Goal: Task Accomplishment & Management: Manage account settings

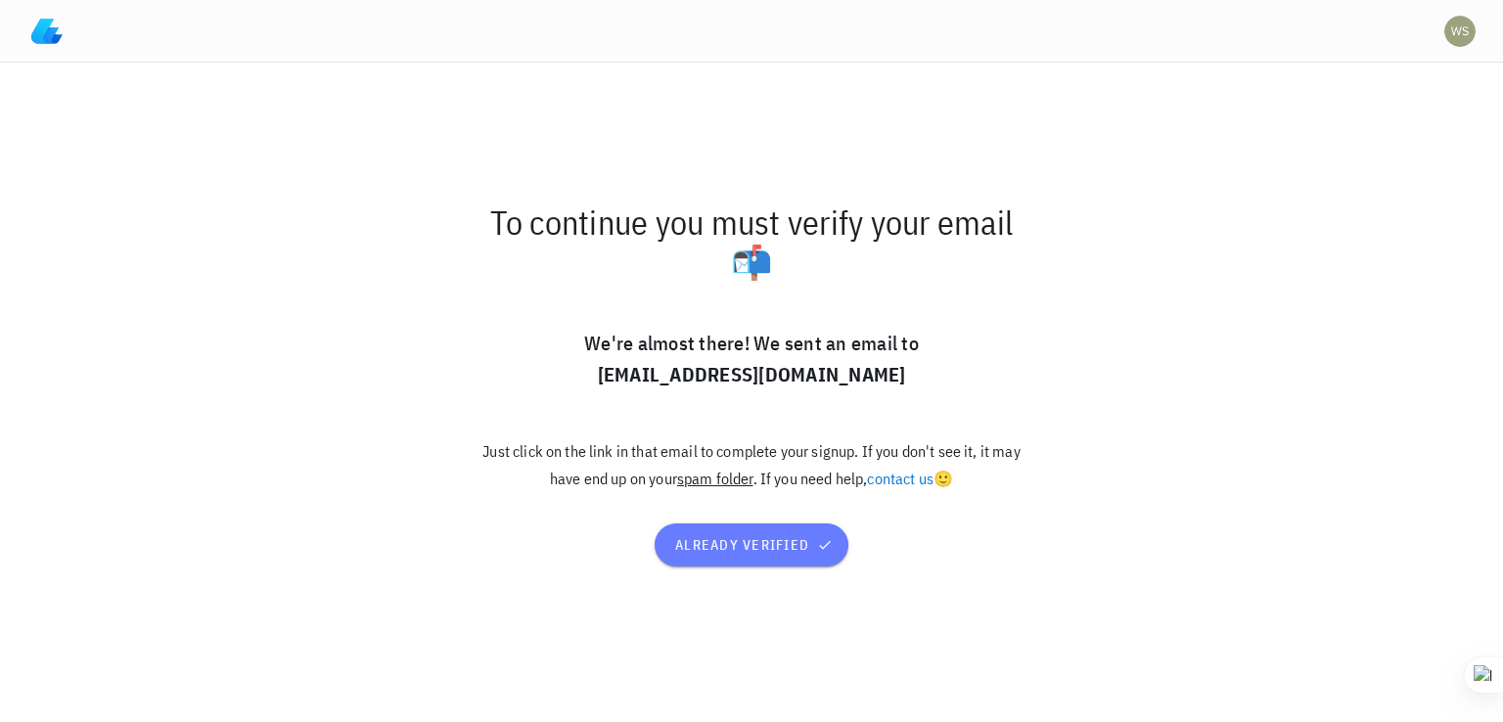
click at [730, 545] on span "already verified" at bounding box center [751, 545] width 155 height 18
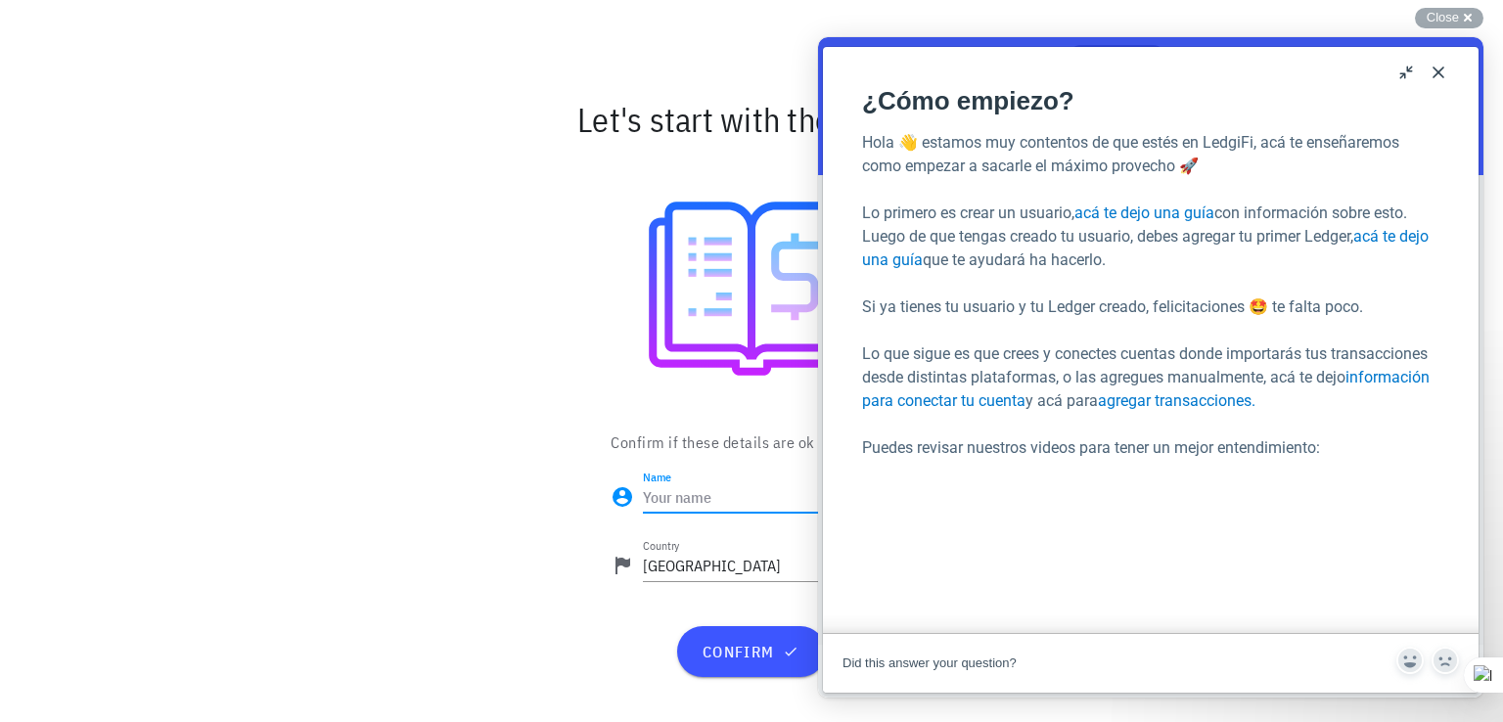
click at [1434, 85] on button "Close" at bounding box center [1438, 72] width 31 height 31
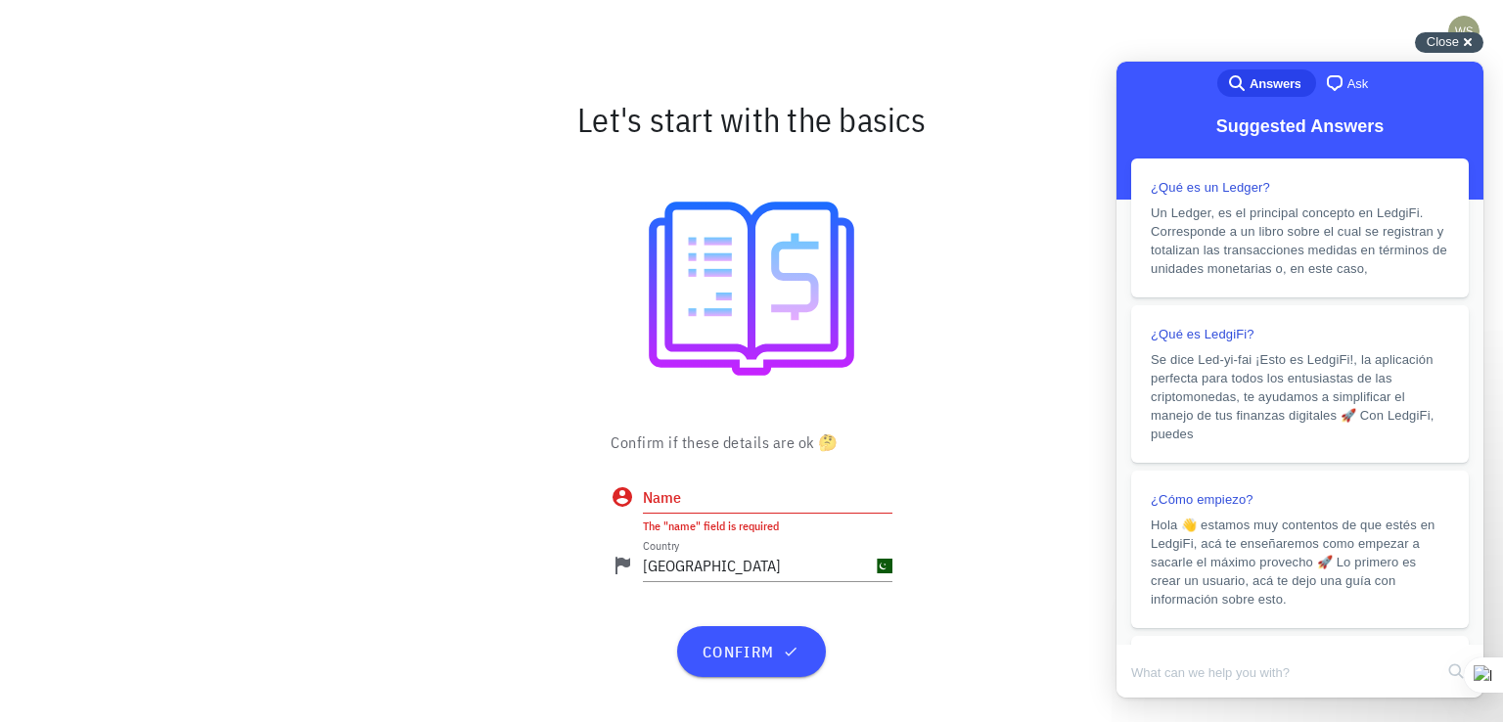
click at [1468, 39] on div "Close cross-small" at bounding box center [1449, 42] width 68 height 21
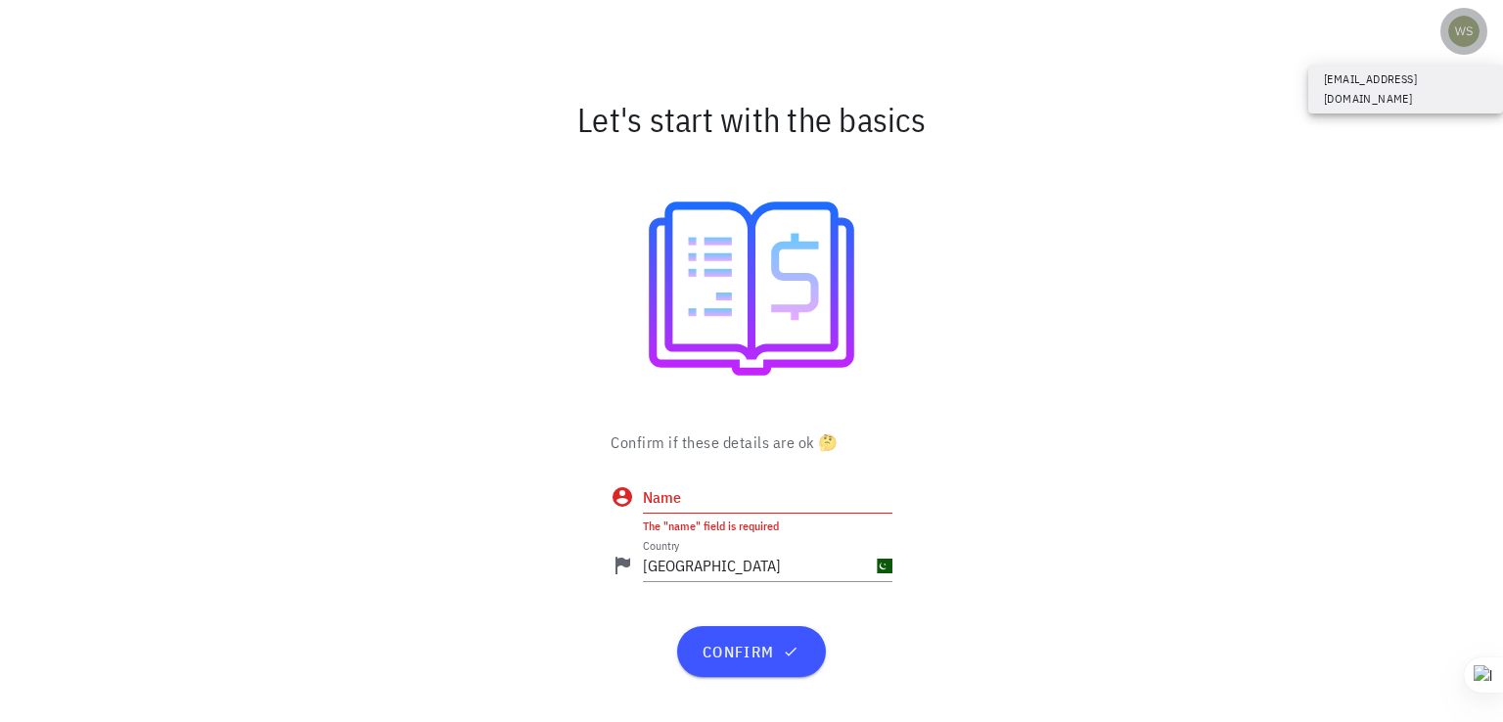
click at [1468, 24] on div "avatar" at bounding box center [1463, 31] width 31 height 31
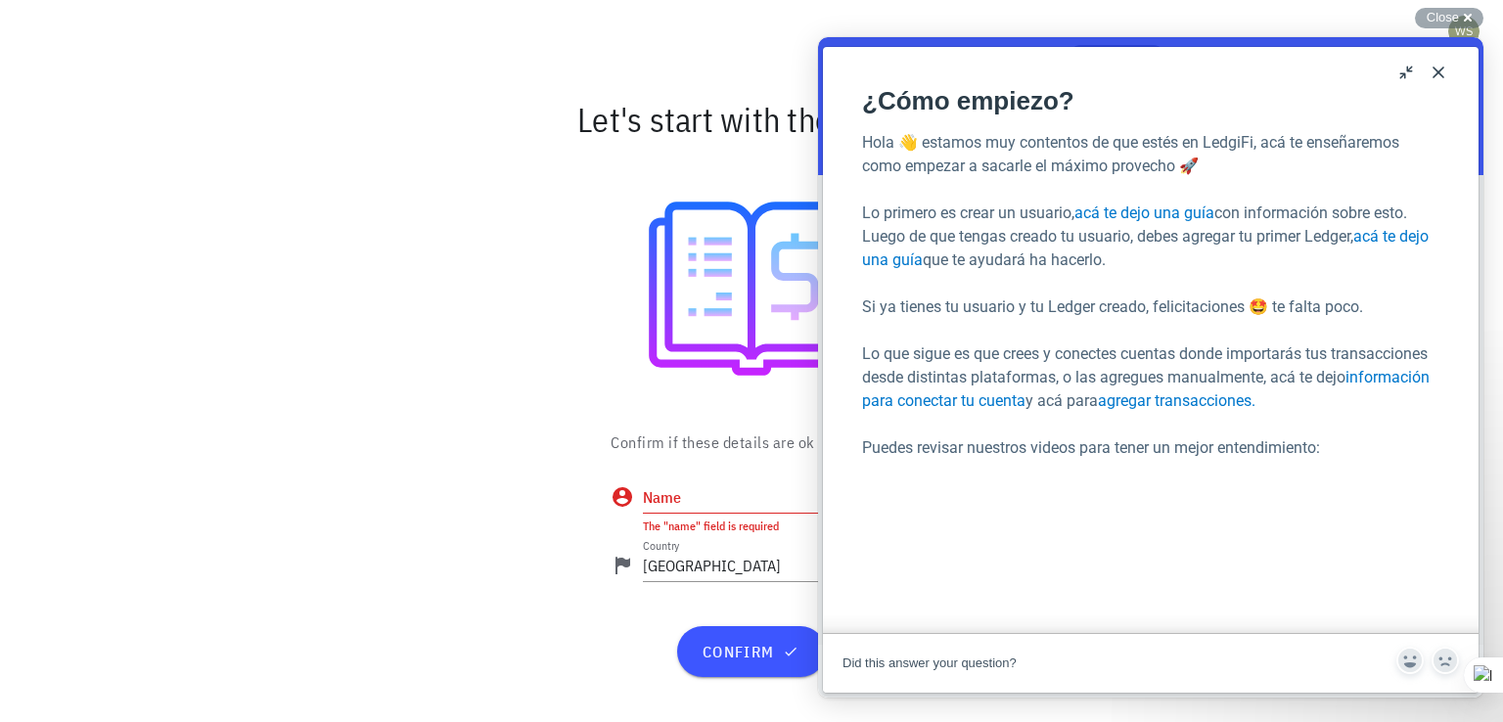
click at [1436, 81] on button "Close" at bounding box center [1438, 72] width 31 height 31
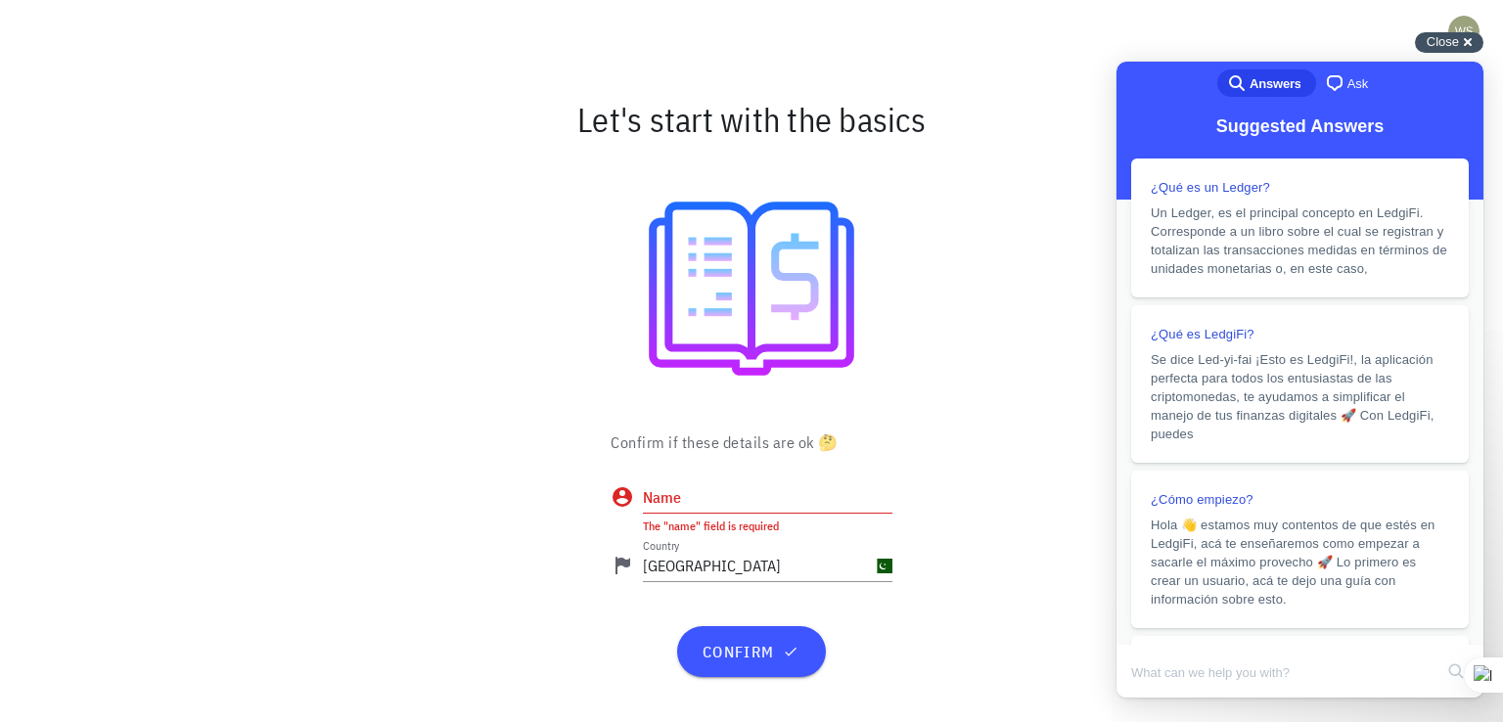
click at [1468, 41] on div "Close cross-small" at bounding box center [1449, 42] width 68 height 21
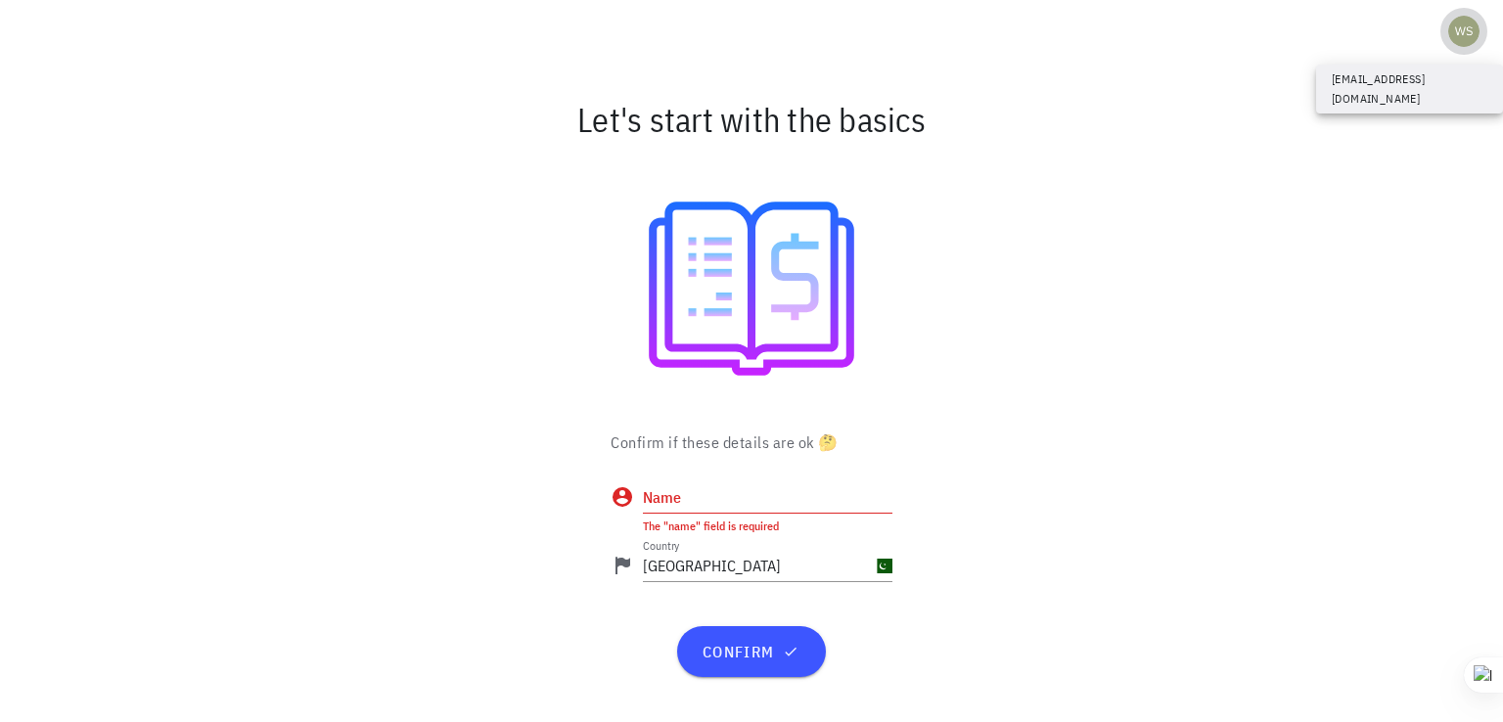
click at [1457, 25] on div "avatar" at bounding box center [1463, 31] width 31 height 31
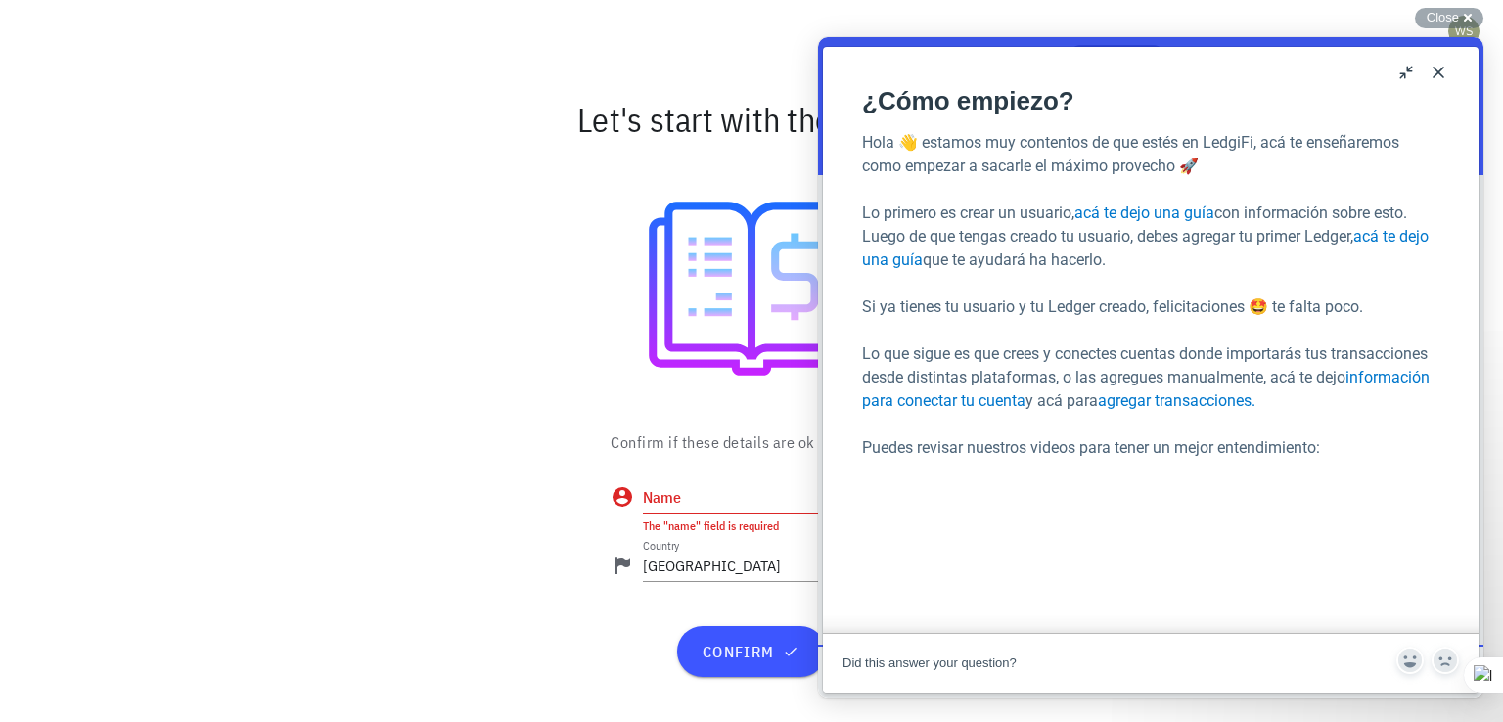
click at [1426, 76] on button "Close" at bounding box center [1438, 72] width 31 height 31
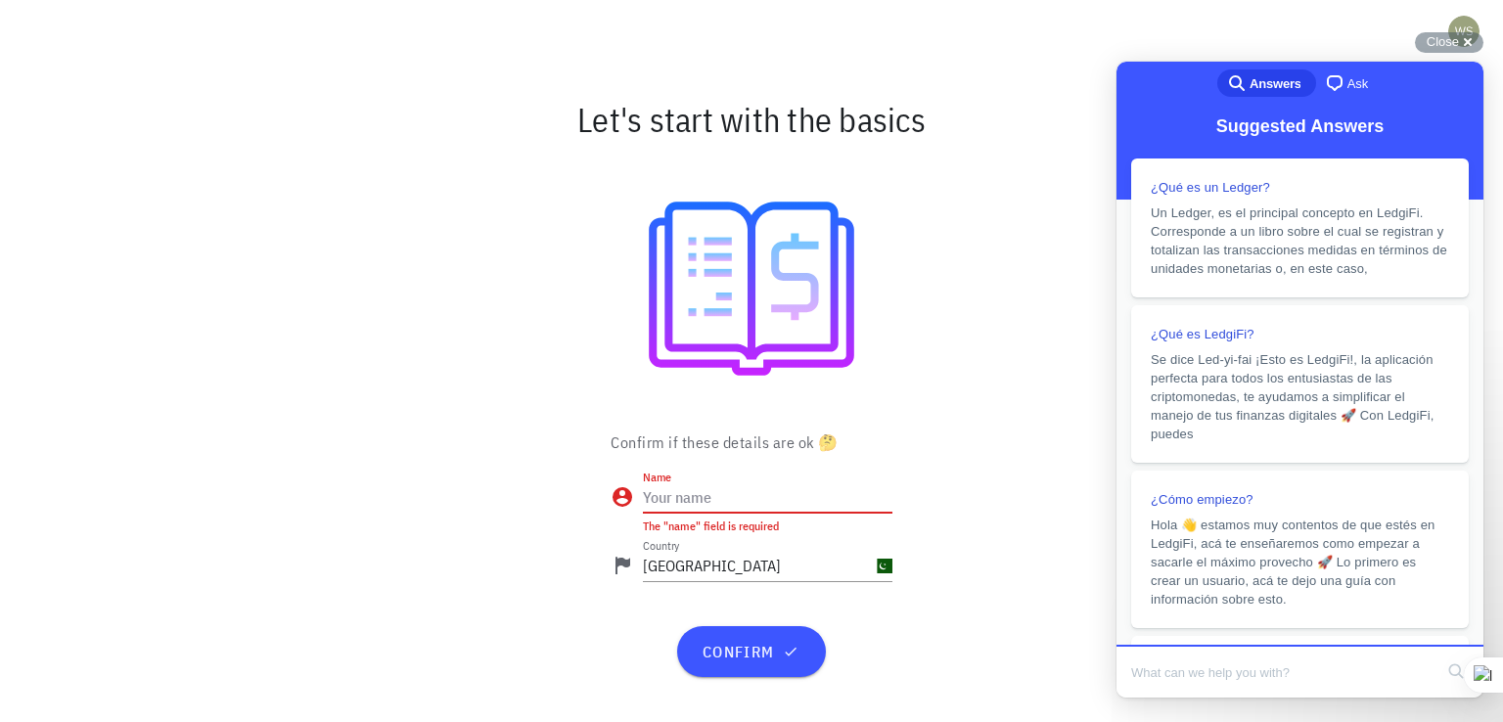
click at [720, 504] on input "Name" at bounding box center [768, 496] width 250 height 31
type input "r"
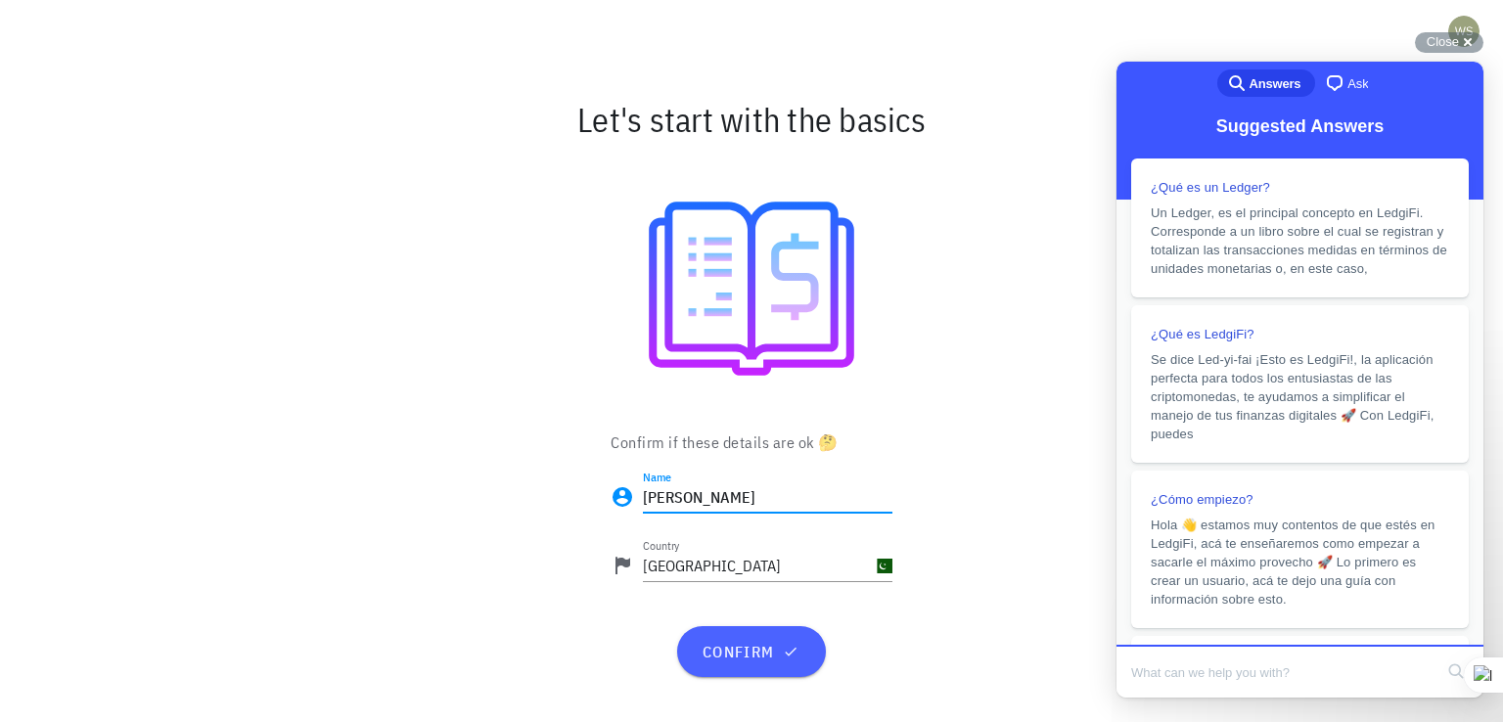
type input "[PERSON_NAME]"
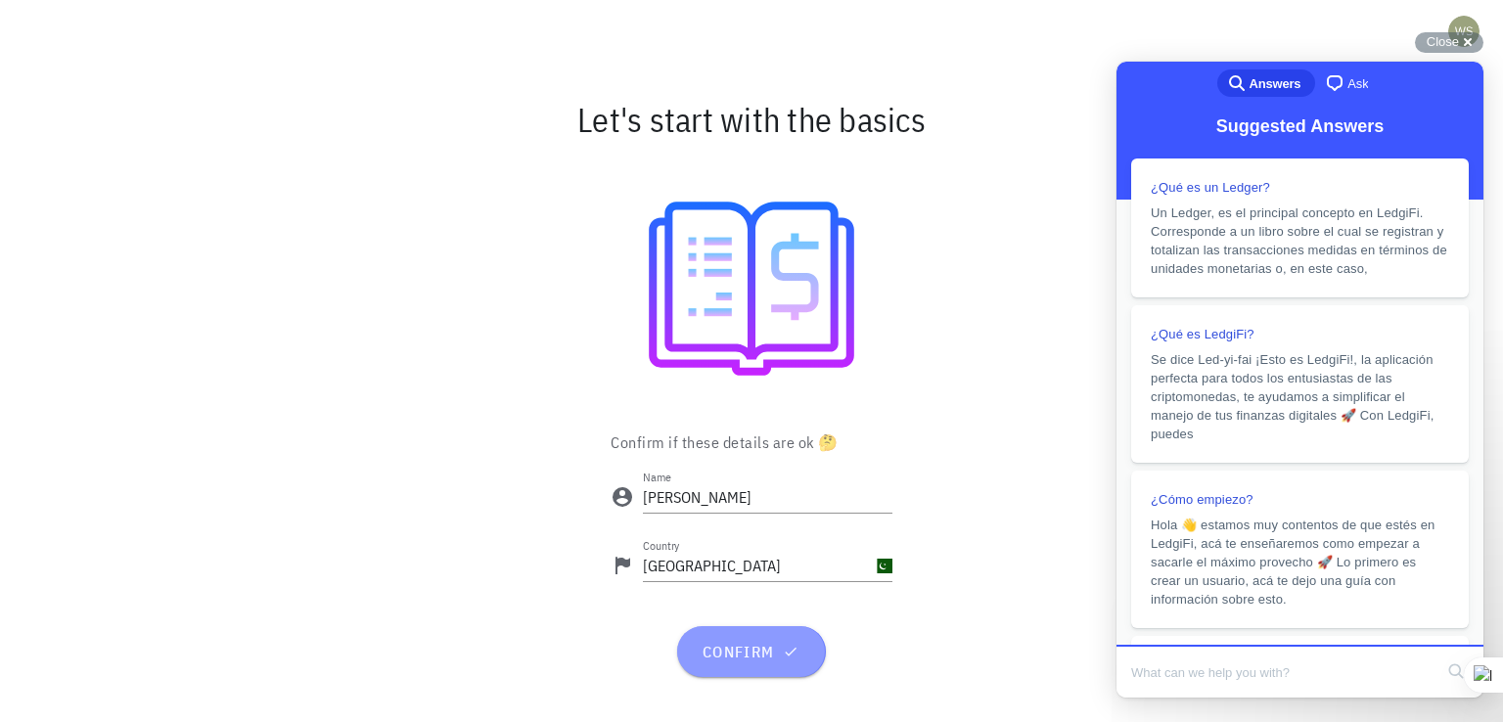
click at [794, 660] on span "confirm" at bounding box center [751, 652] width 101 height 20
click at [1452, 39] on span "Close" at bounding box center [1443, 41] width 32 height 15
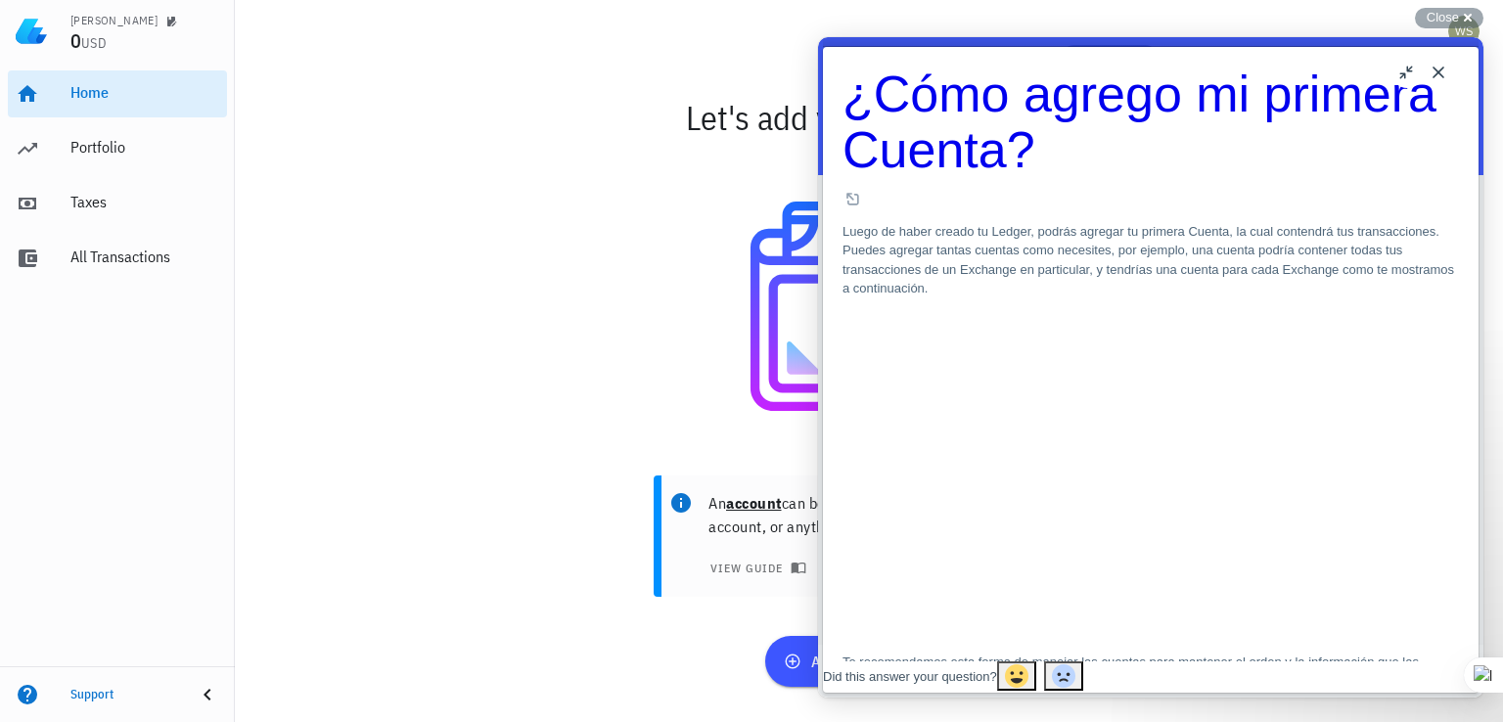
click at [1444, 80] on button "Close" at bounding box center [1438, 72] width 31 height 31
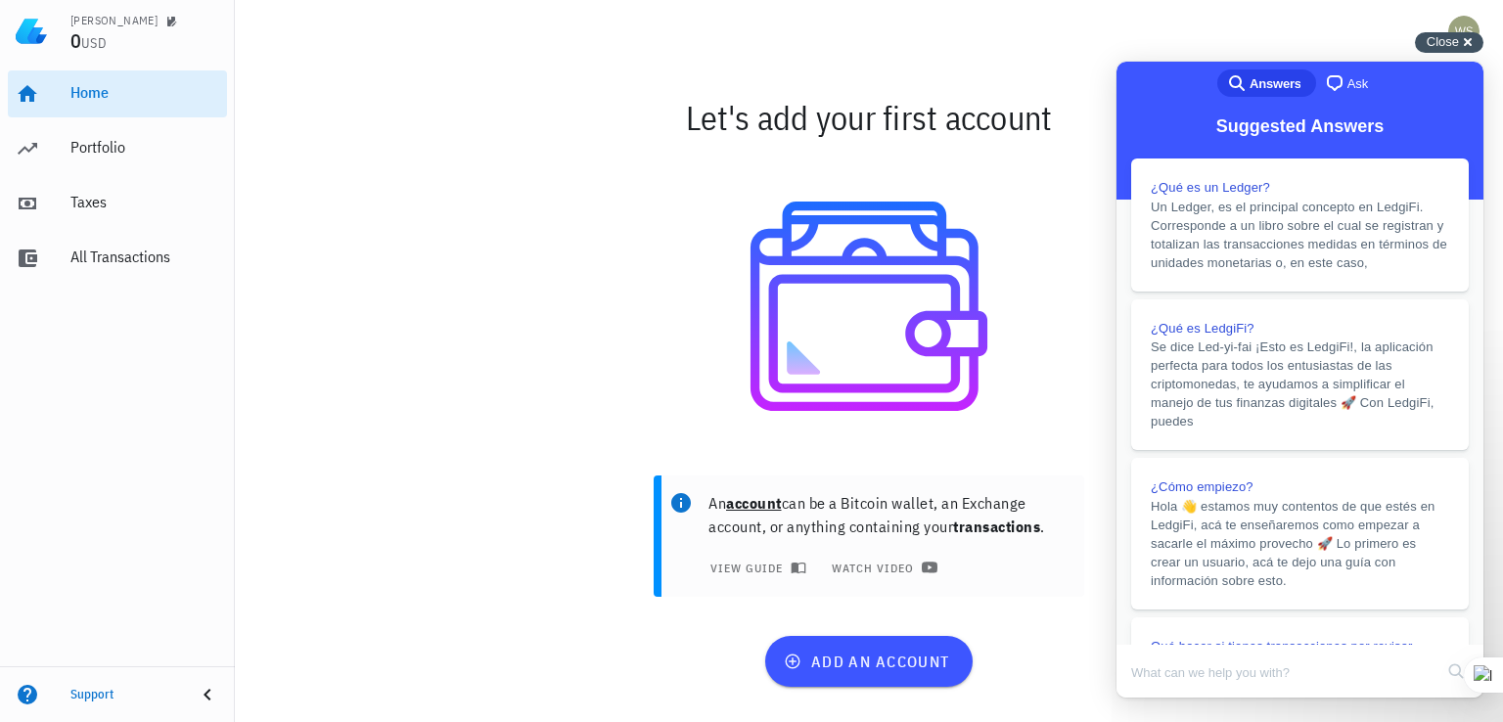
click at [1458, 41] on span "Close" at bounding box center [1443, 41] width 32 height 15
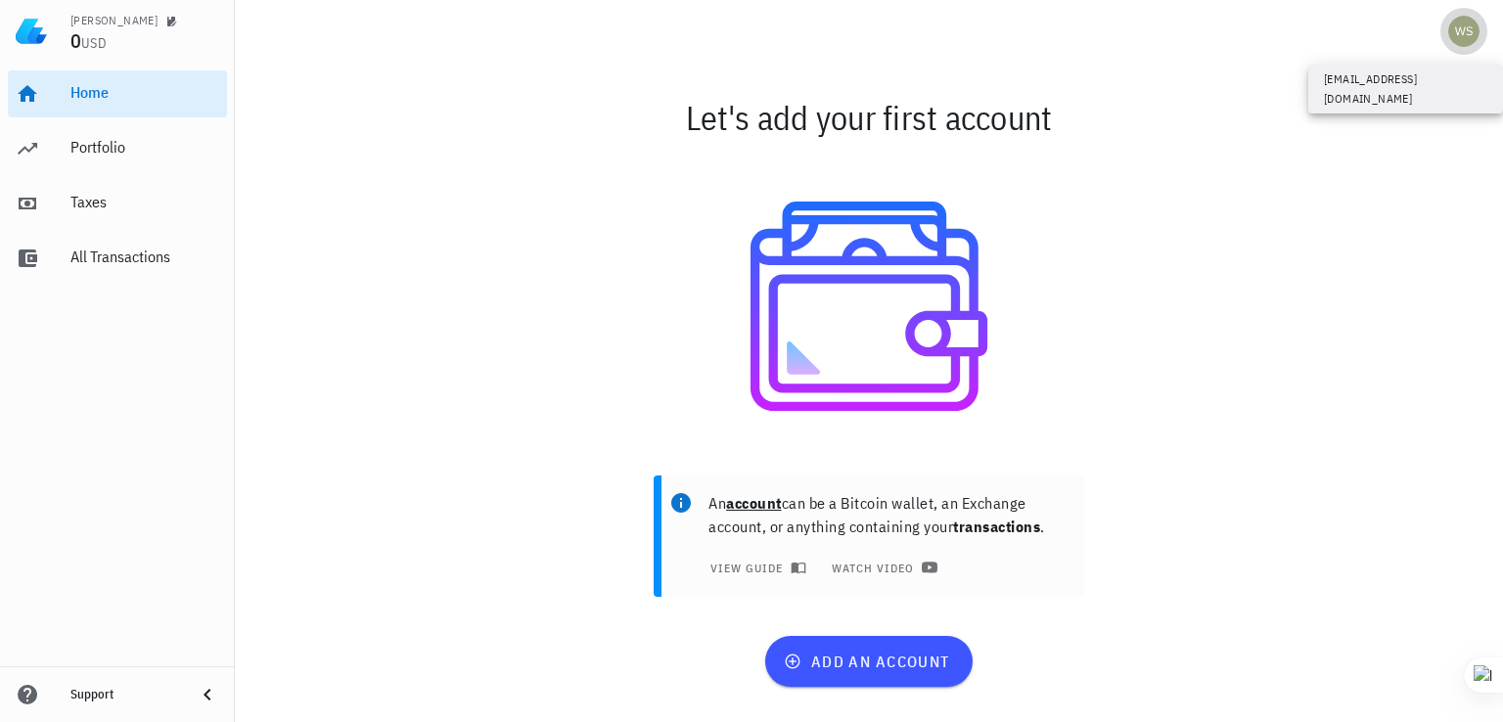
click at [1467, 28] on div "avatar" at bounding box center [1463, 31] width 31 height 31
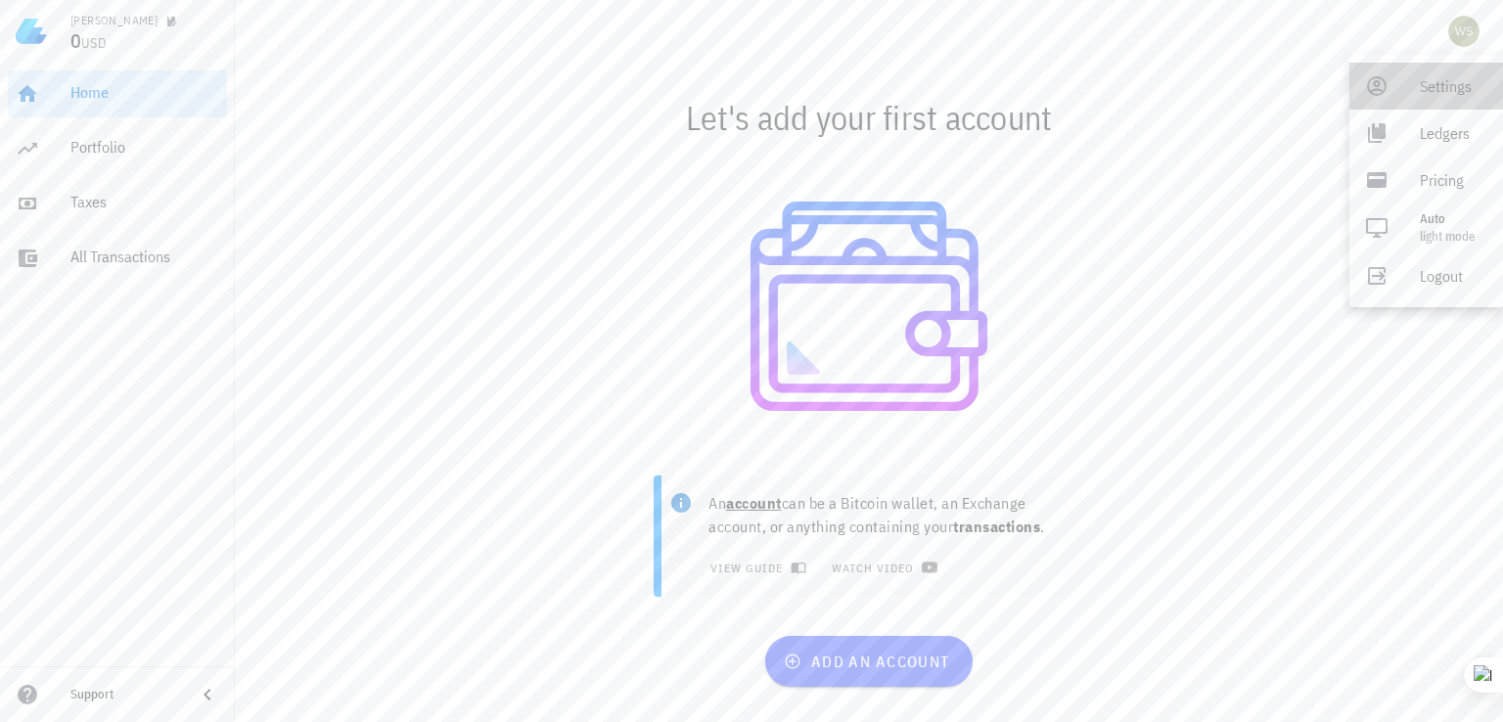
click at [1442, 84] on div "Settings" at bounding box center [1454, 86] width 68 height 39
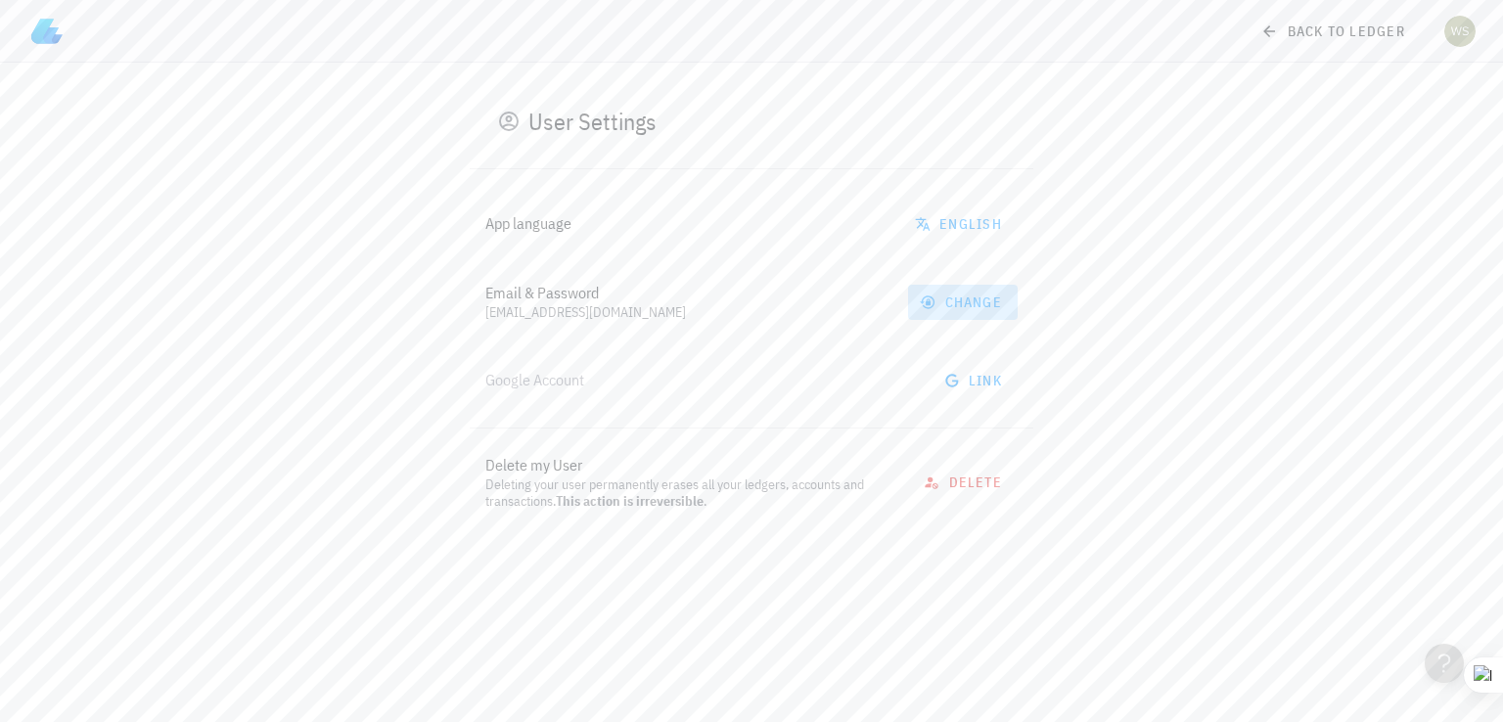
click at [951, 306] on span "change" at bounding box center [963, 303] width 78 height 18
